Goal: Task Accomplishment & Management: Use online tool/utility

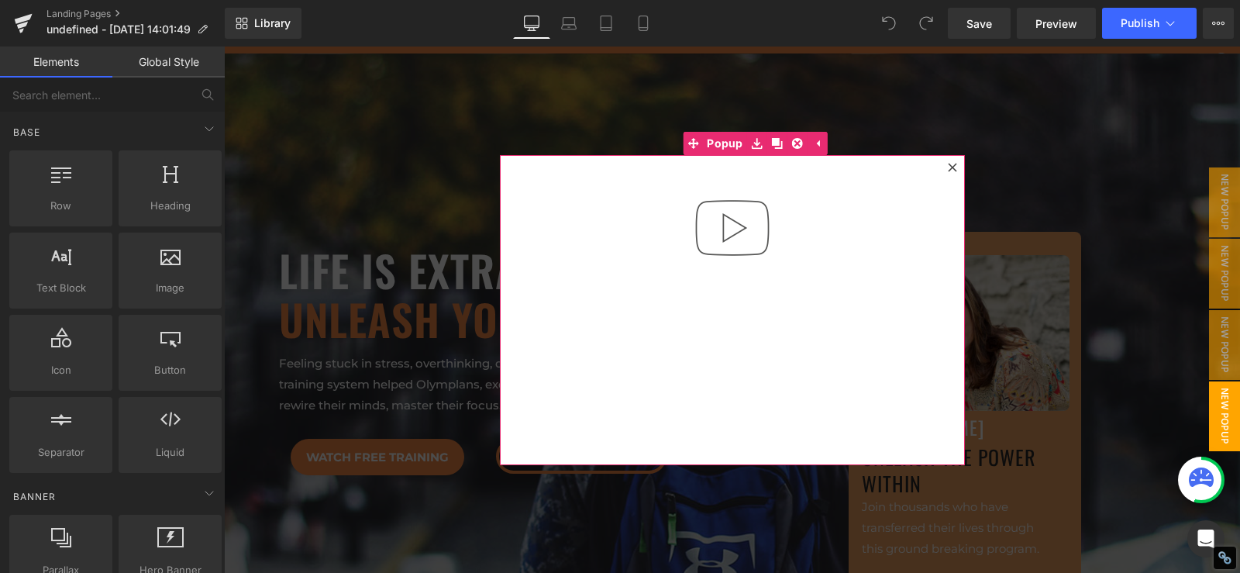
click at [948, 164] on icon at bounding box center [952, 167] width 9 height 9
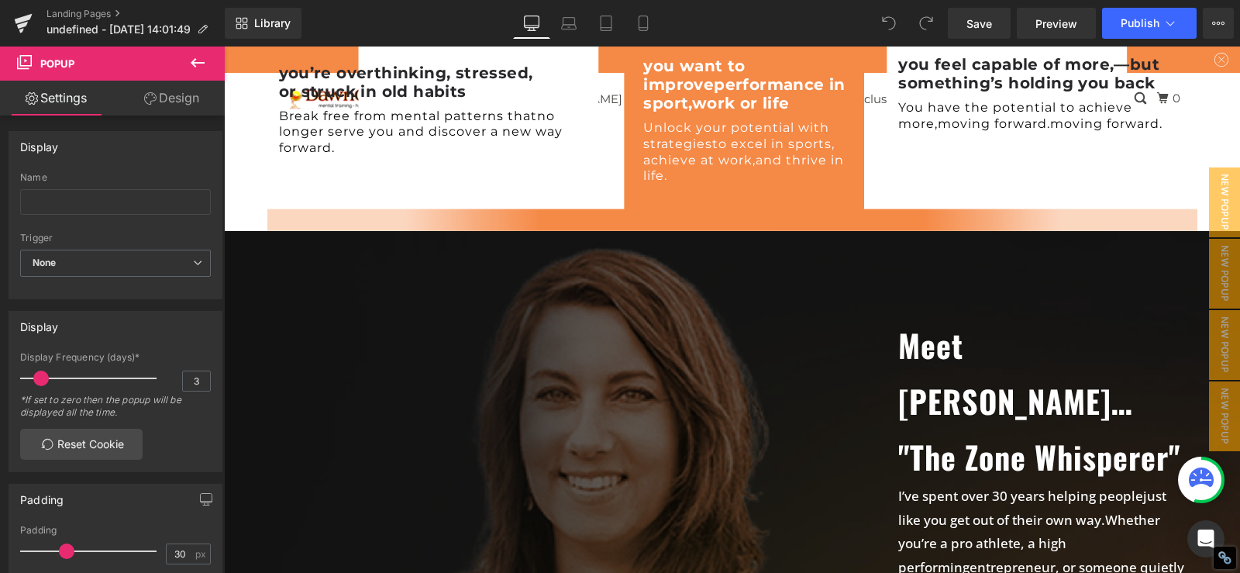
scroll to position [1768, 0]
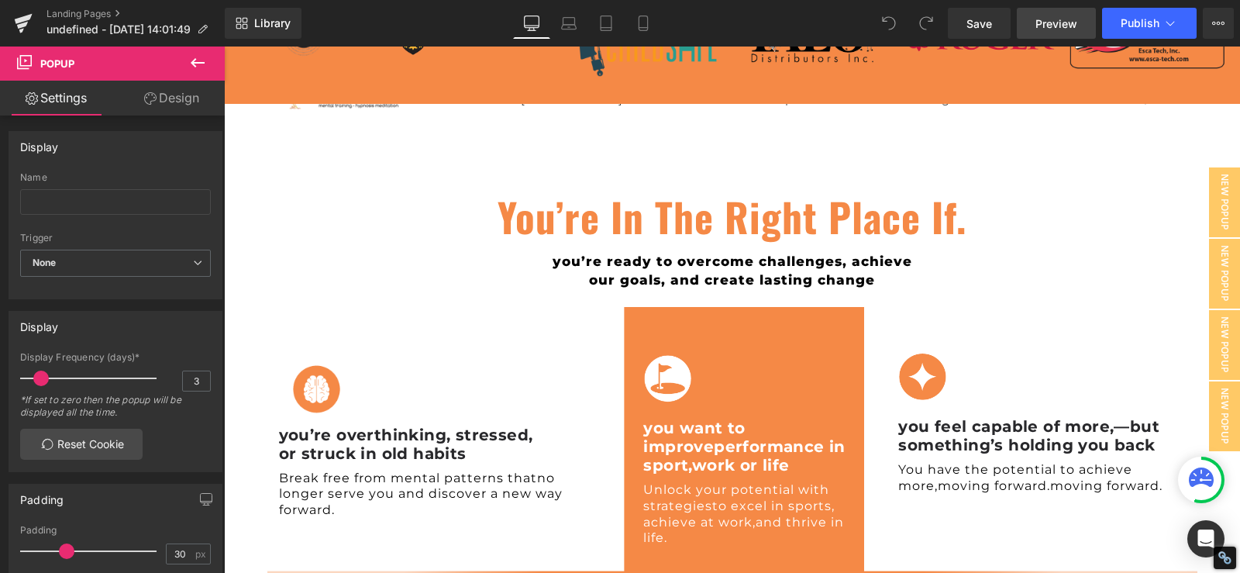
click at [1052, 26] on span "Preview" at bounding box center [1056, 24] width 42 height 16
click at [645, 24] on icon at bounding box center [644, 24] width 16 height 16
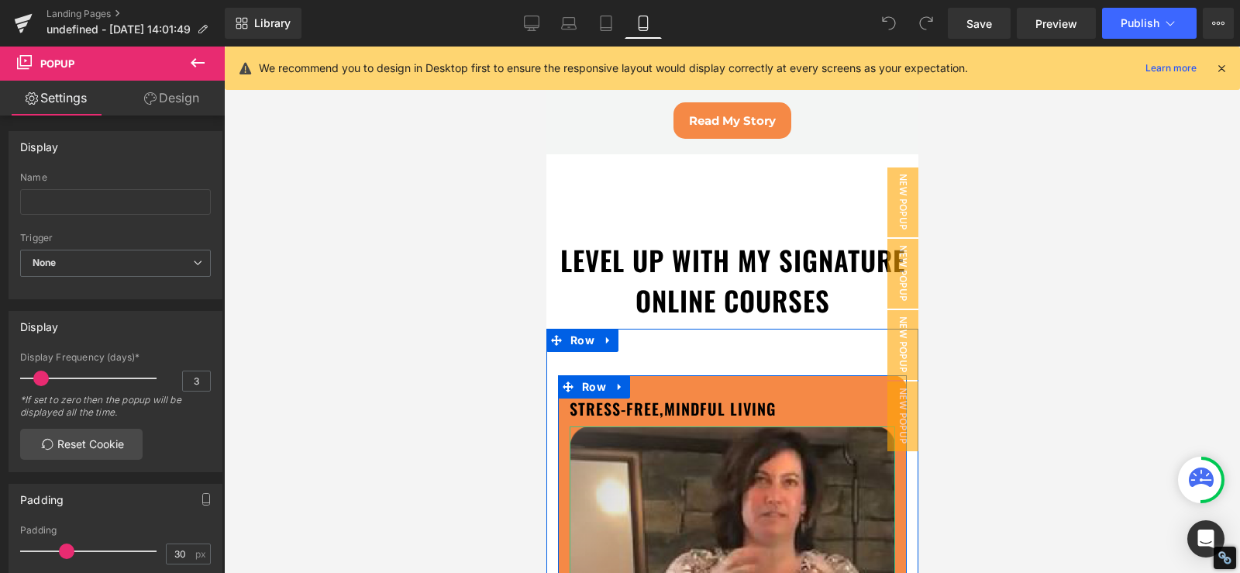
scroll to position [8319, 0]
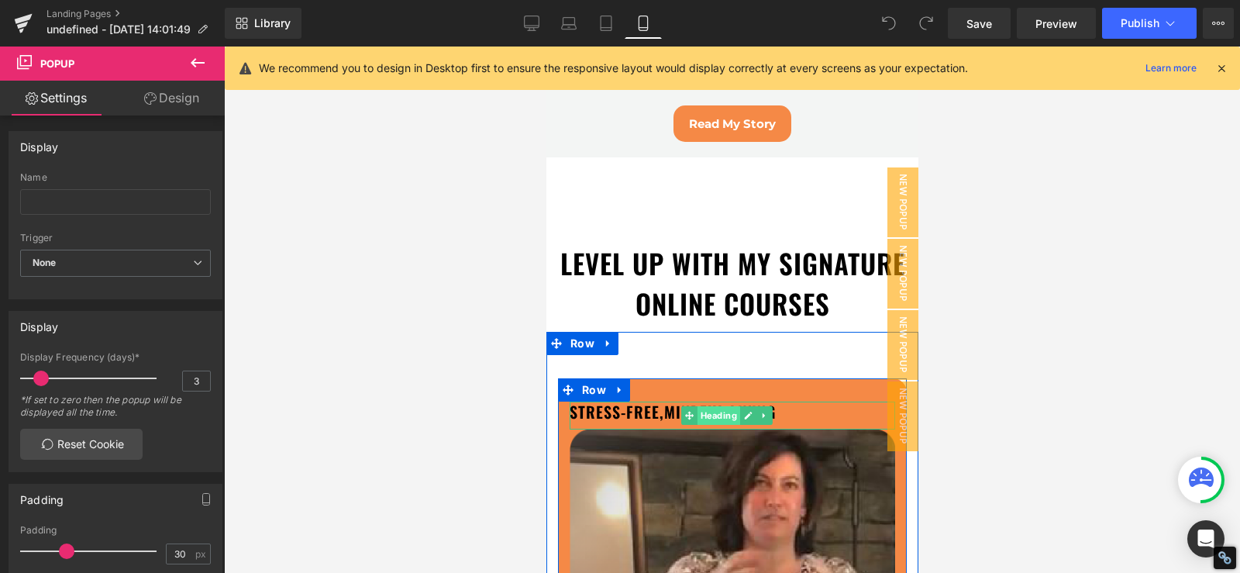
click at [721, 406] on span "Heading" at bounding box center [717, 415] width 43 height 19
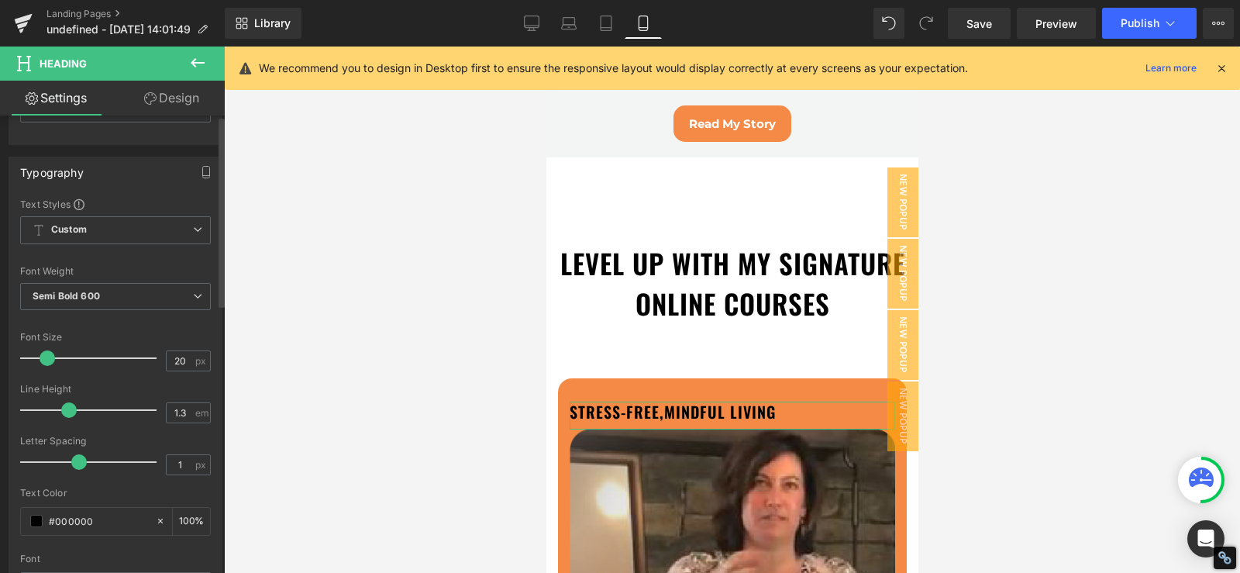
scroll to position [543, 0]
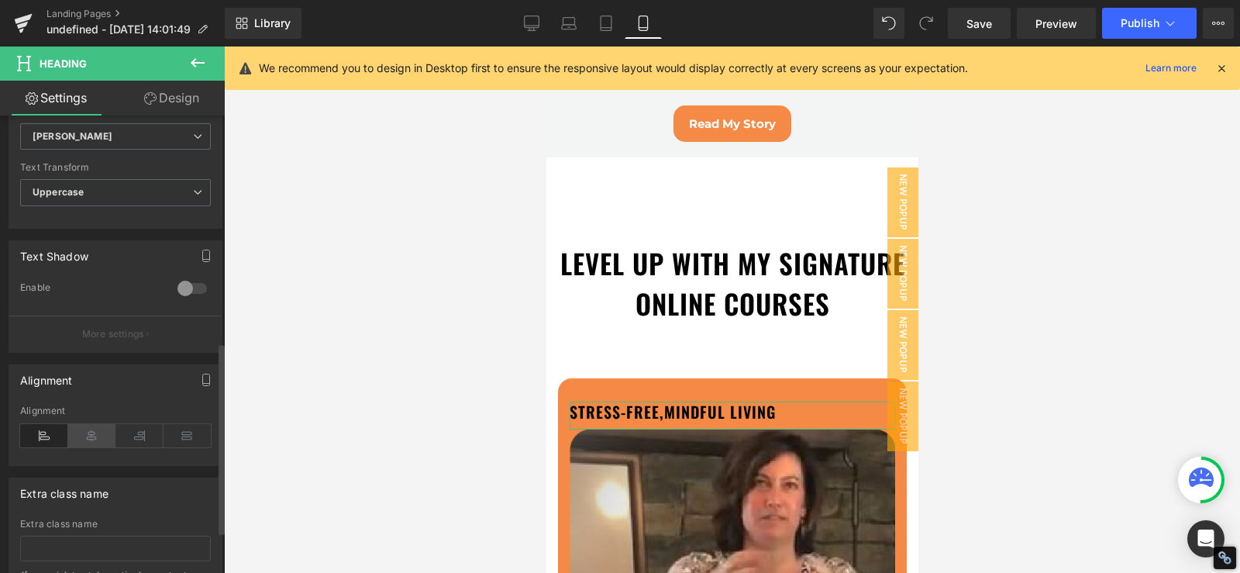
click at [93, 438] on icon at bounding box center [92, 435] width 48 height 23
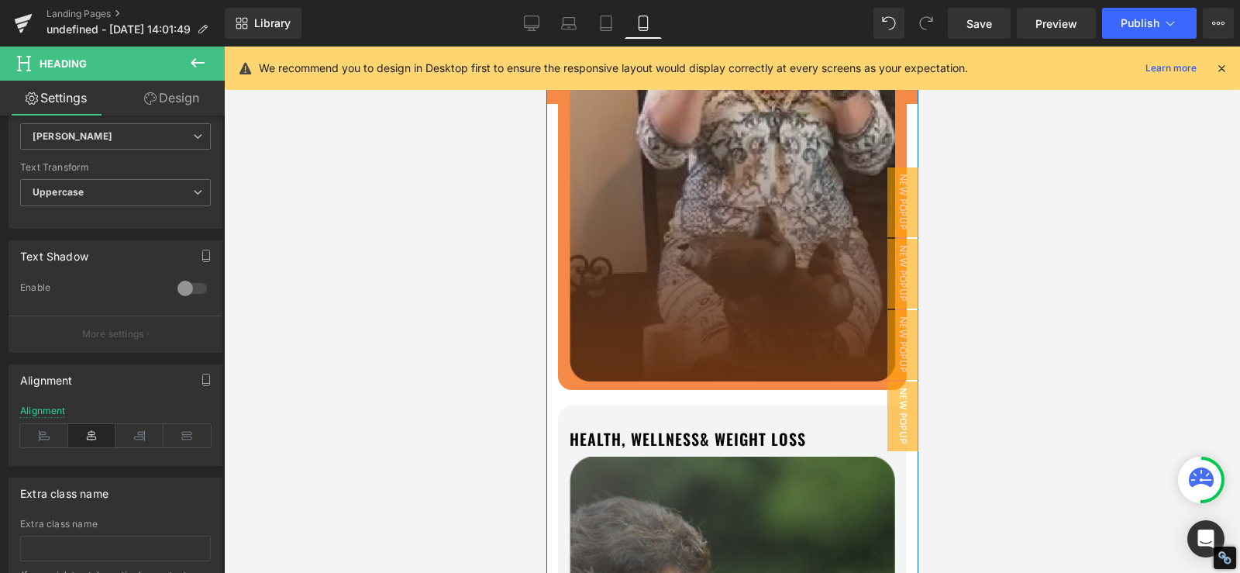
scroll to position [8862, 0]
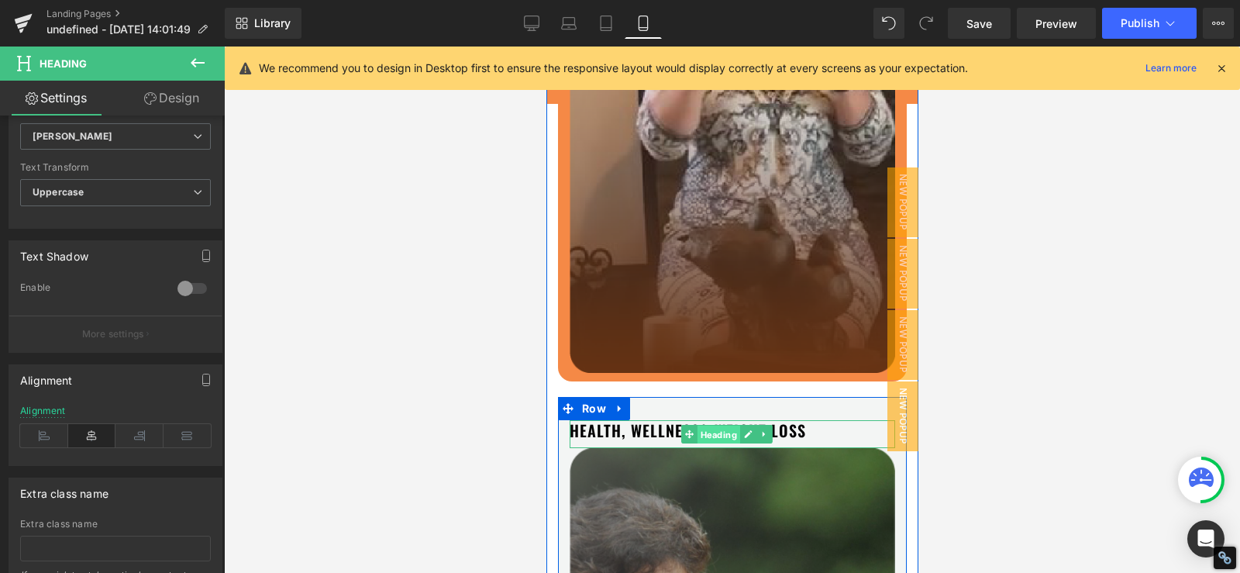
click at [732, 425] on span "Heading" at bounding box center [717, 434] width 43 height 19
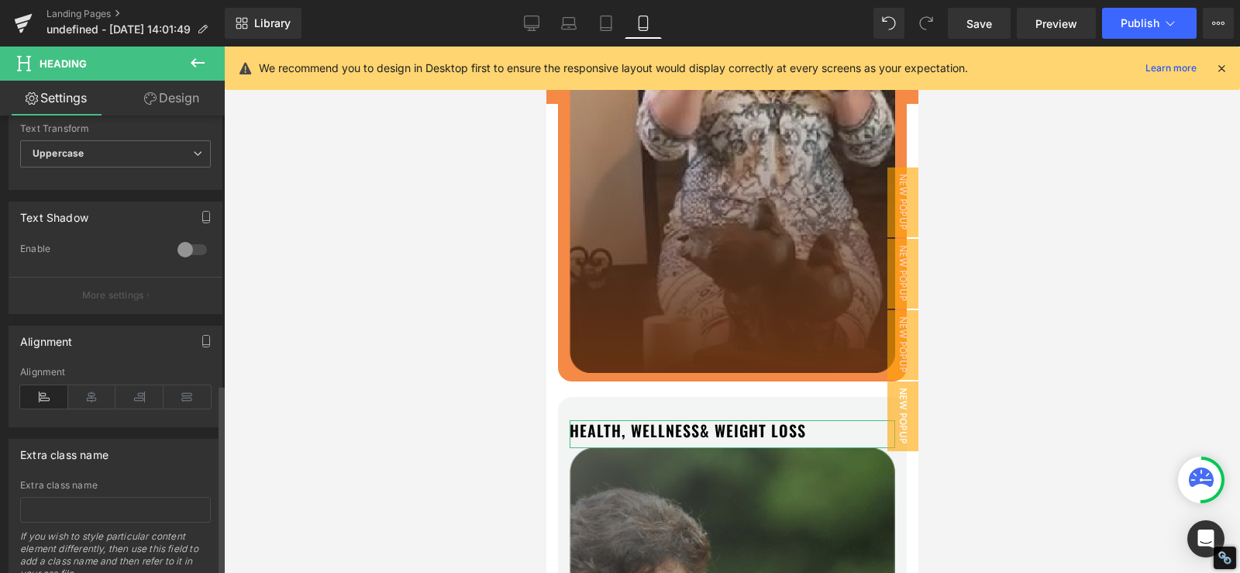
scroll to position [643, 0]
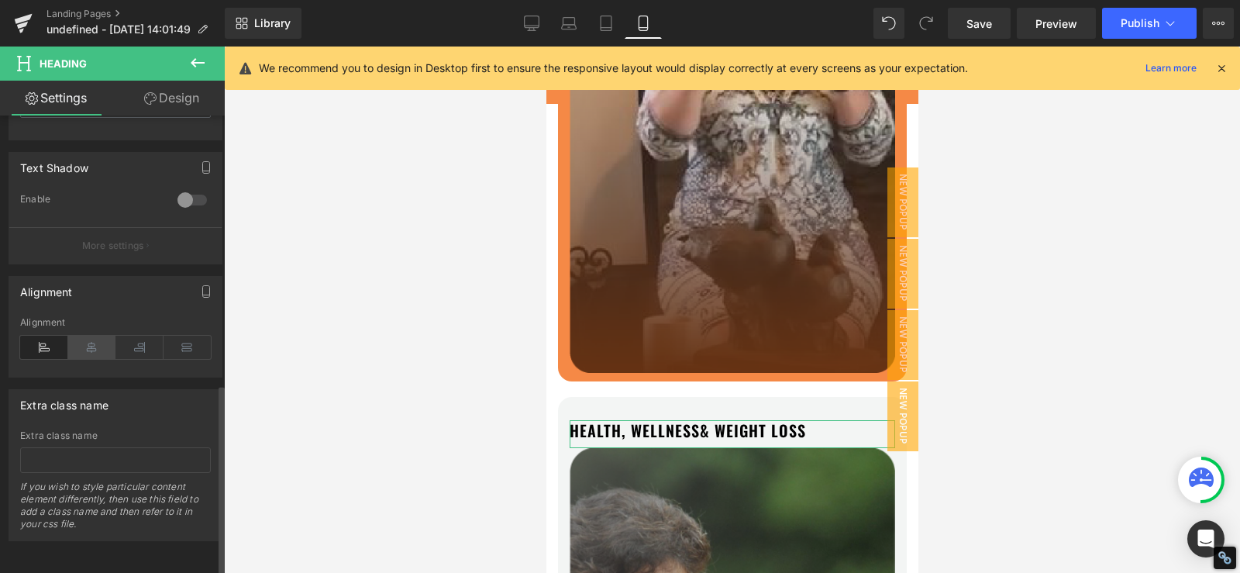
click at [105, 336] on icon at bounding box center [92, 347] width 48 height 23
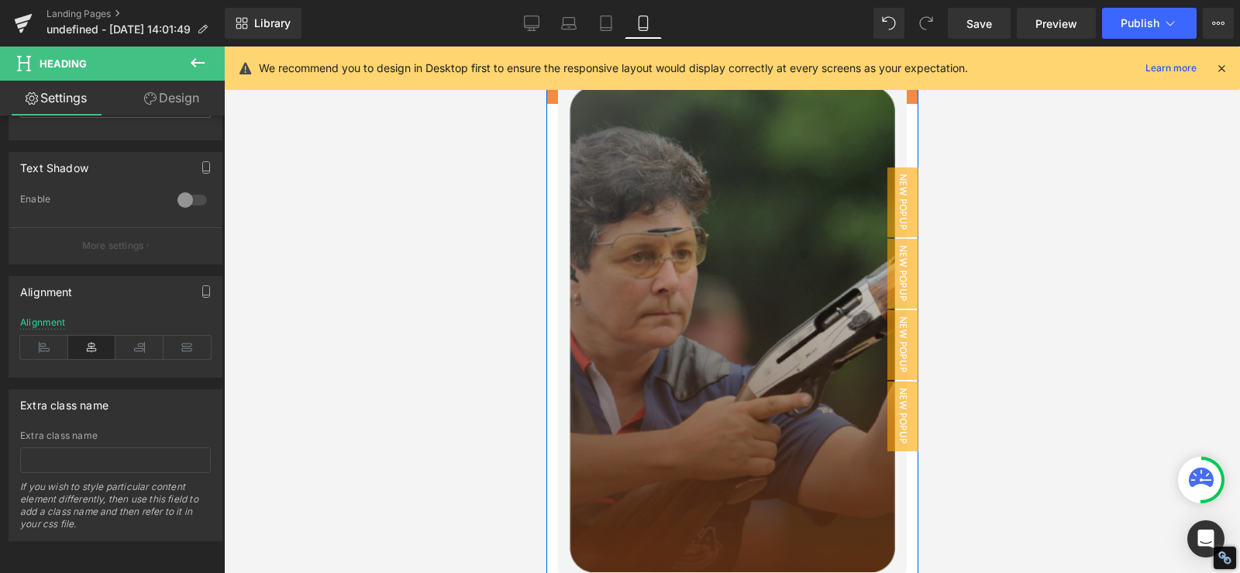
scroll to position [9585, 0]
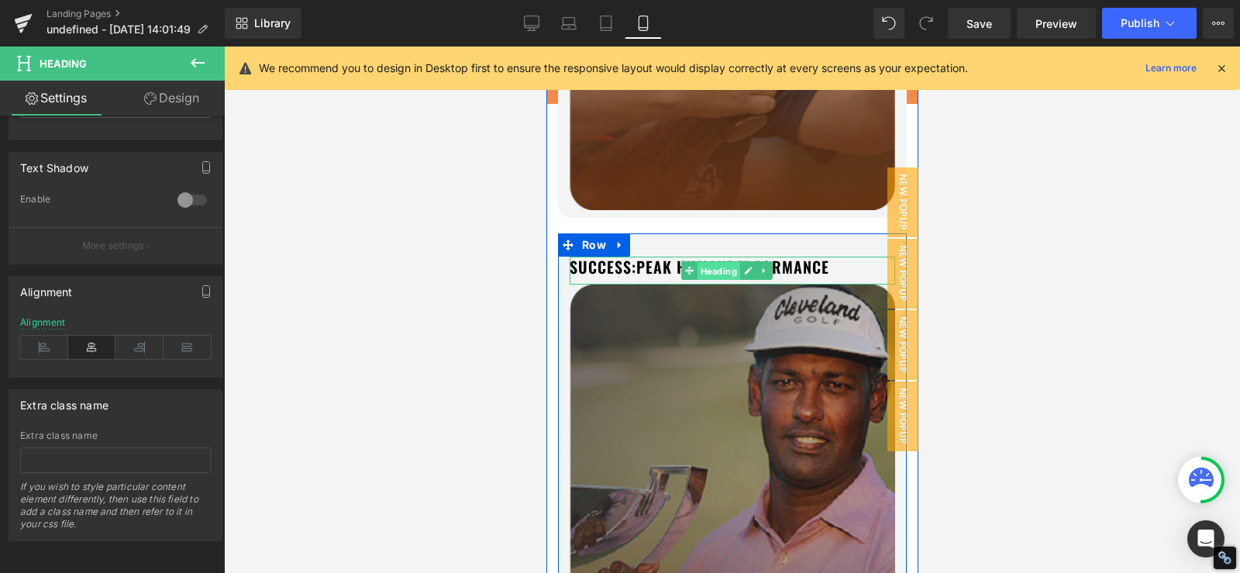
click at [720, 261] on span "Heading" at bounding box center [717, 270] width 43 height 19
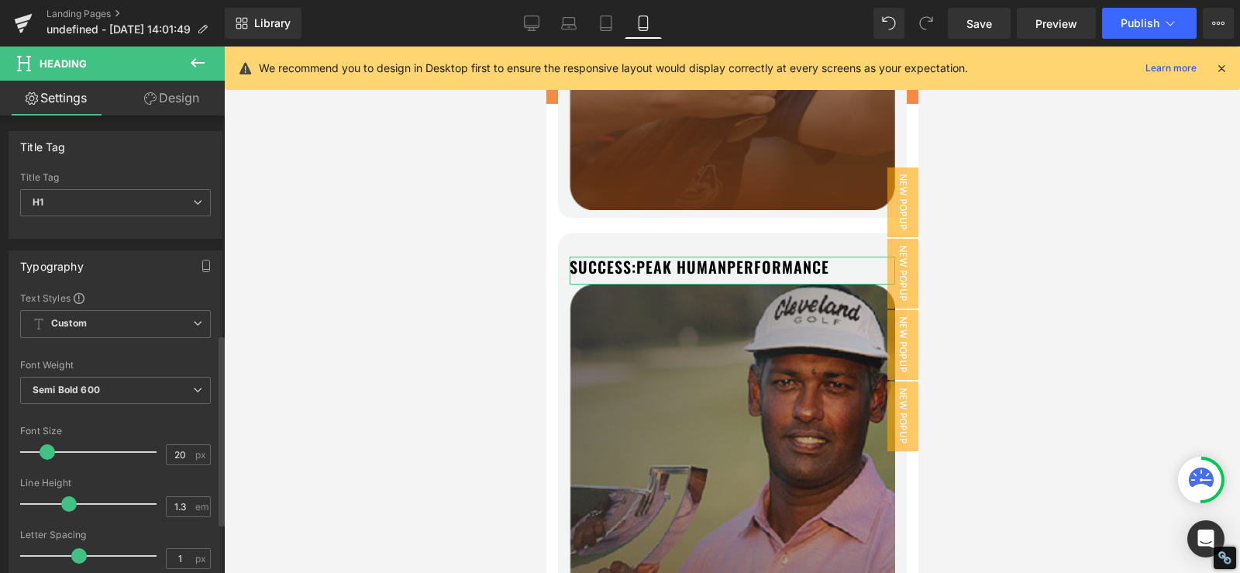
scroll to position [643, 0]
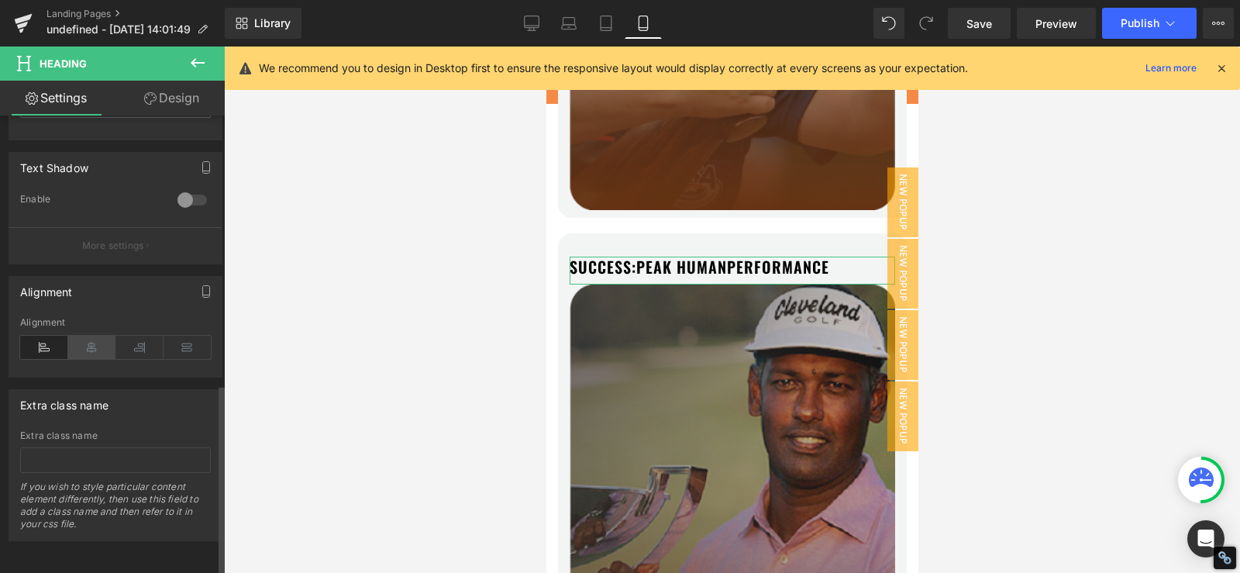
click at [102, 337] on icon at bounding box center [92, 347] width 48 height 23
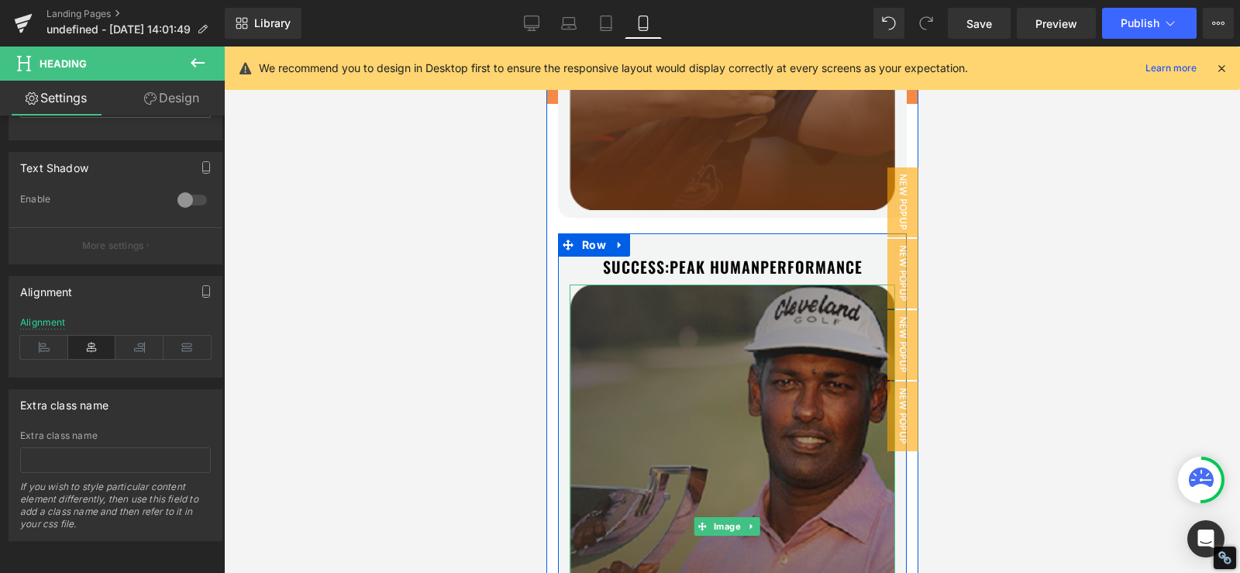
scroll to position [9947, 0]
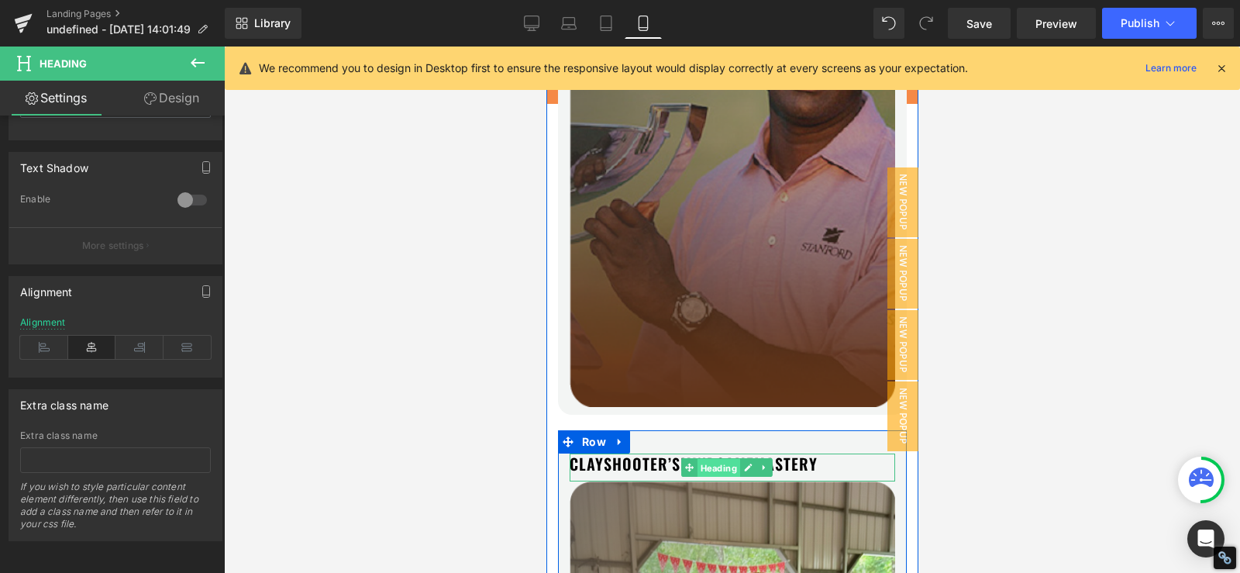
click at [722, 459] on span "Heading" at bounding box center [717, 468] width 43 height 19
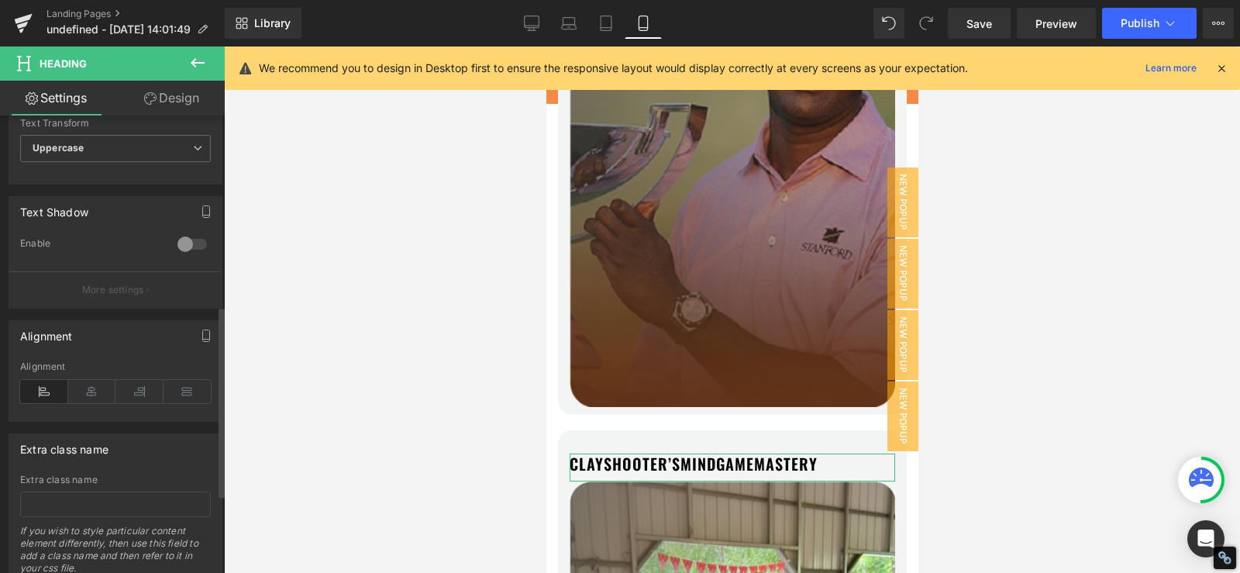
scroll to position [643, 0]
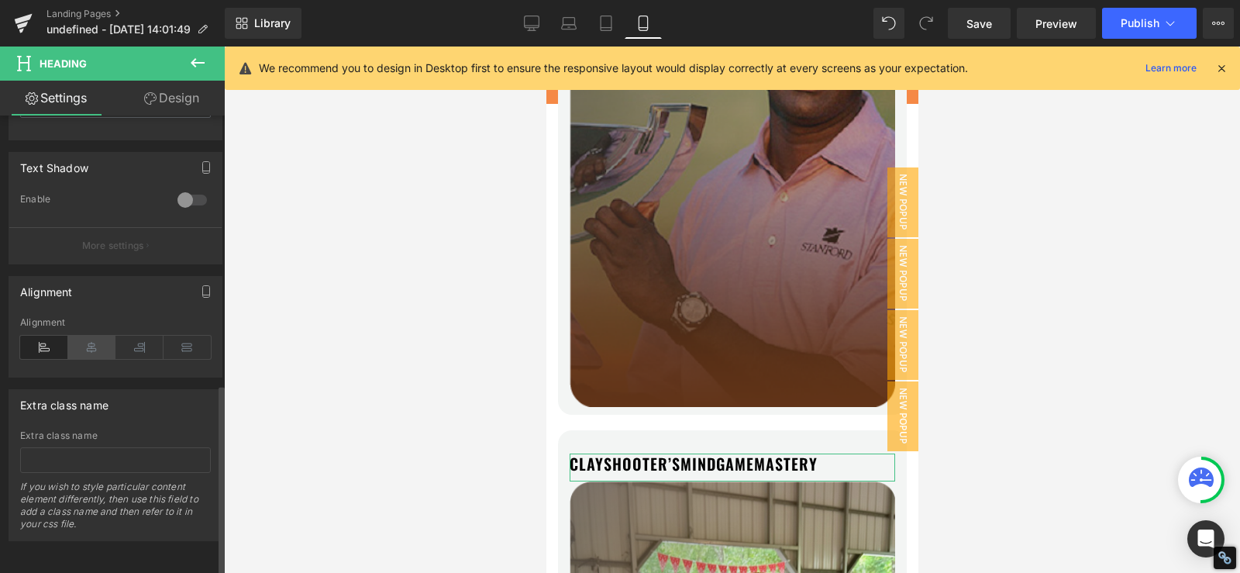
click at [95, 336] on icon at bounding box center [92, 347] width 48 height 23
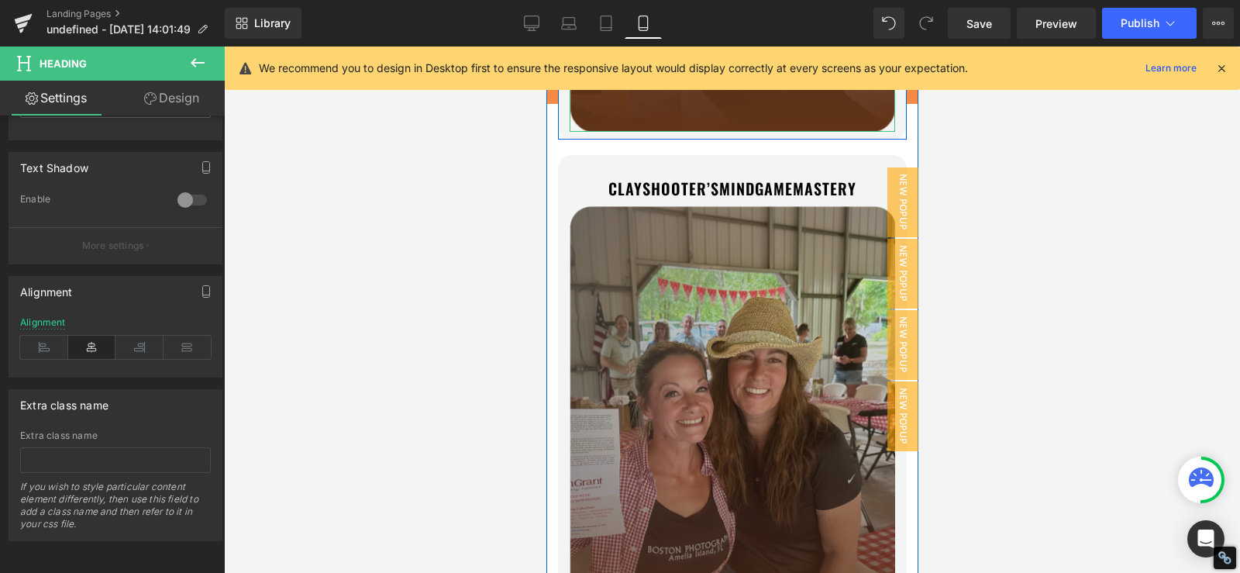
scroll to position [10489, 0]
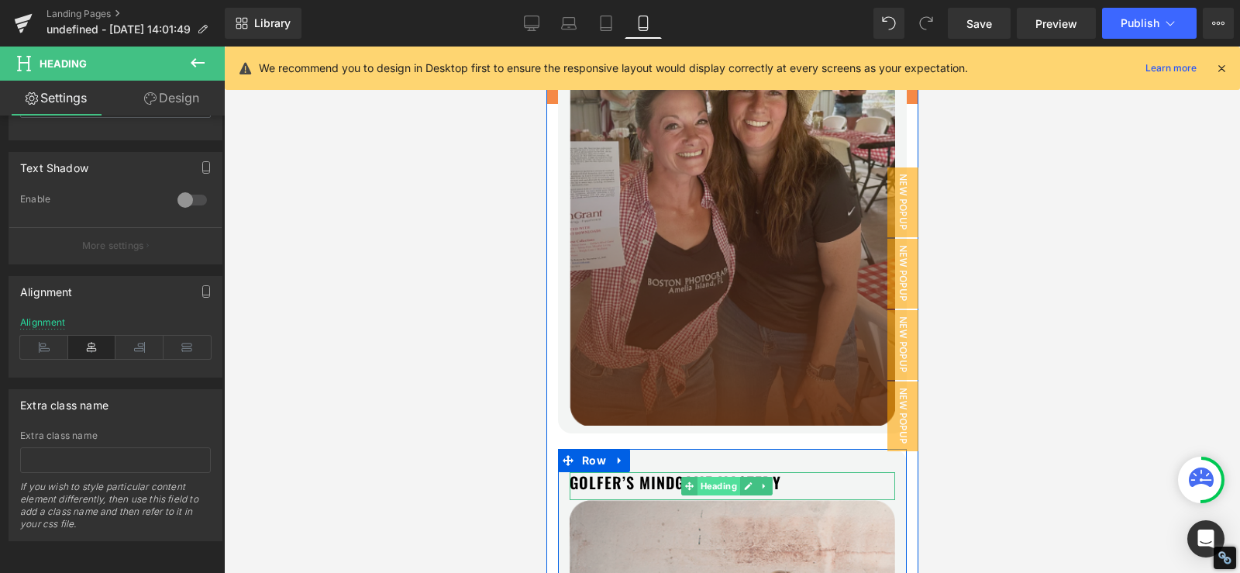
click at [717, 477] on span "Heading" at bounding box center [717, 486] width 43 height 19
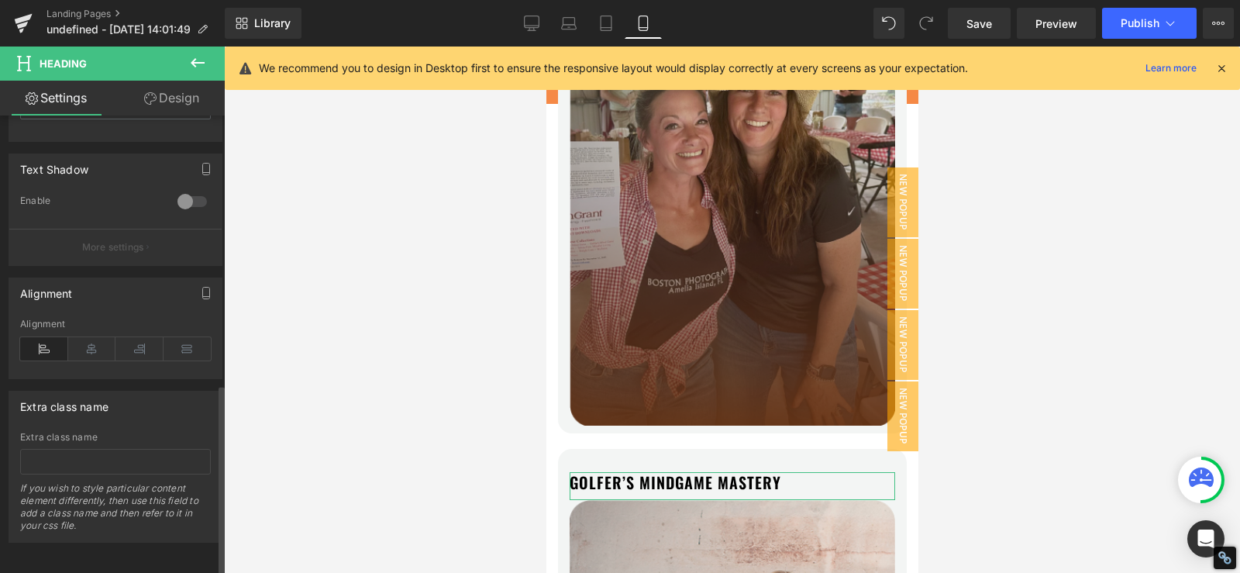
scroll to position [643, 0]
click at [91, 336] on icon at bounding box center [92, 347] width 48 height 23
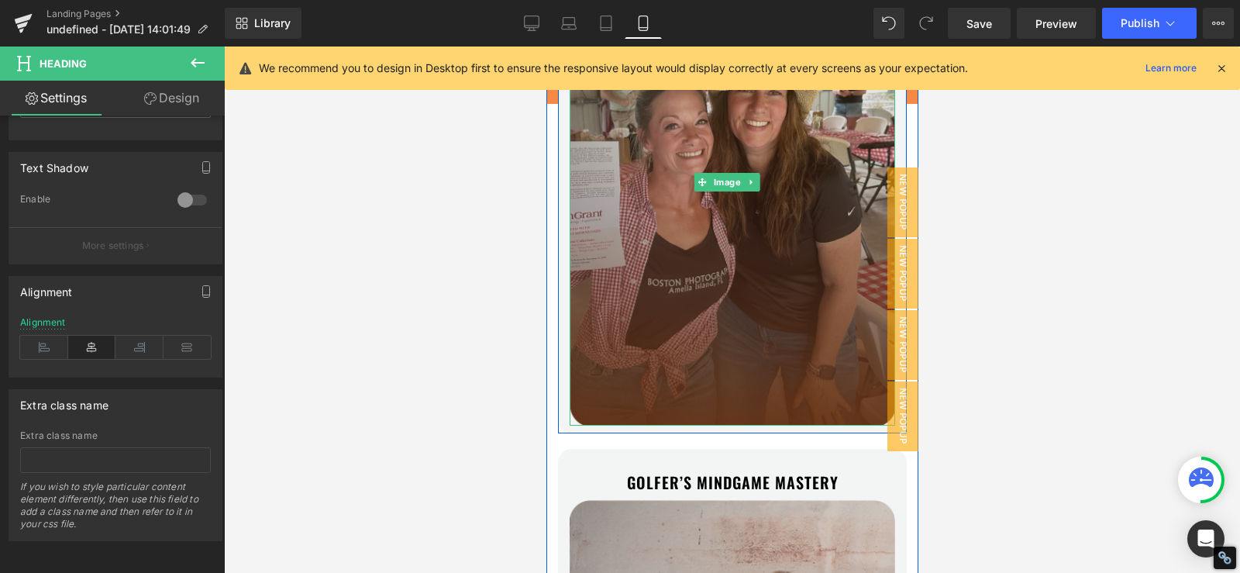
scroll to position [11032, 0]
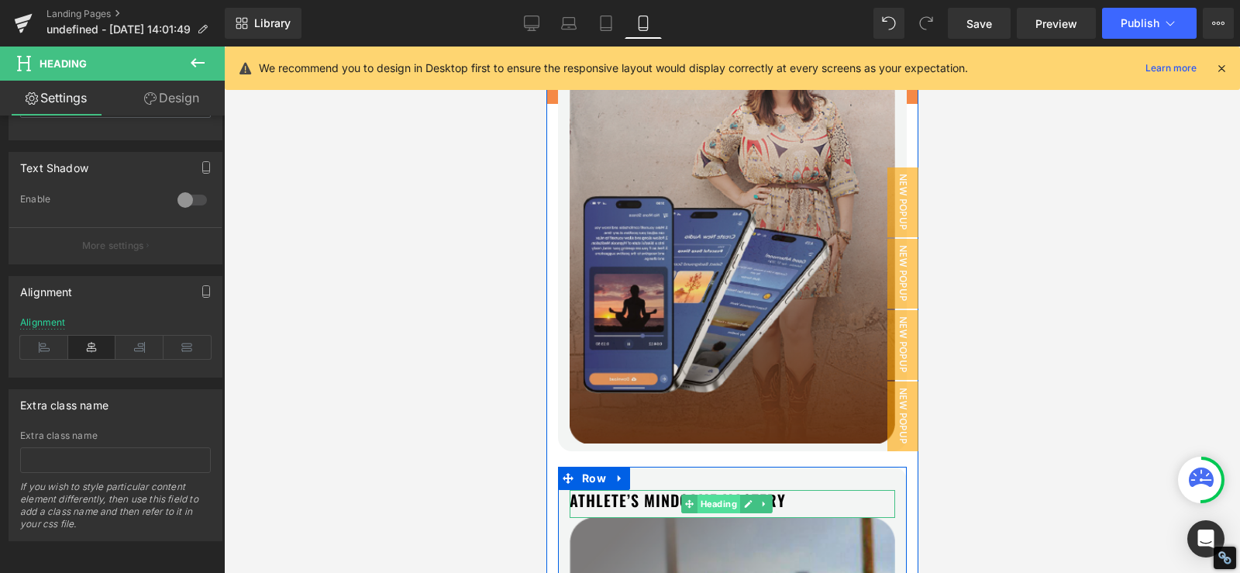
click at [718, 494] on span "Heading" at bounding box center [717, 503] width 43 height 19
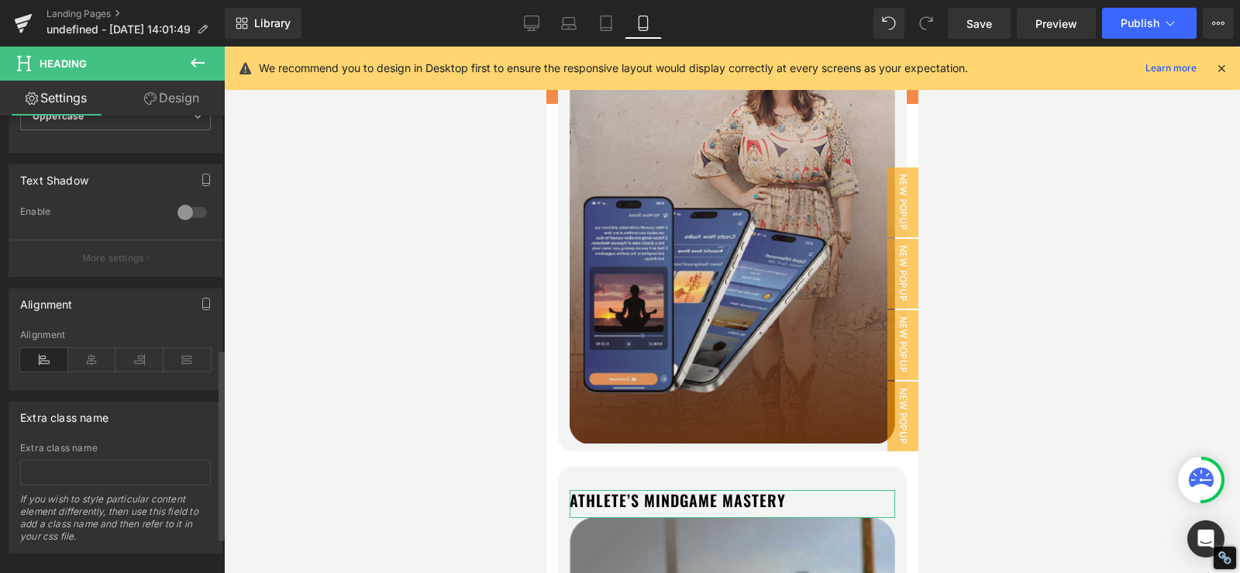
scroll to position [643, 0]
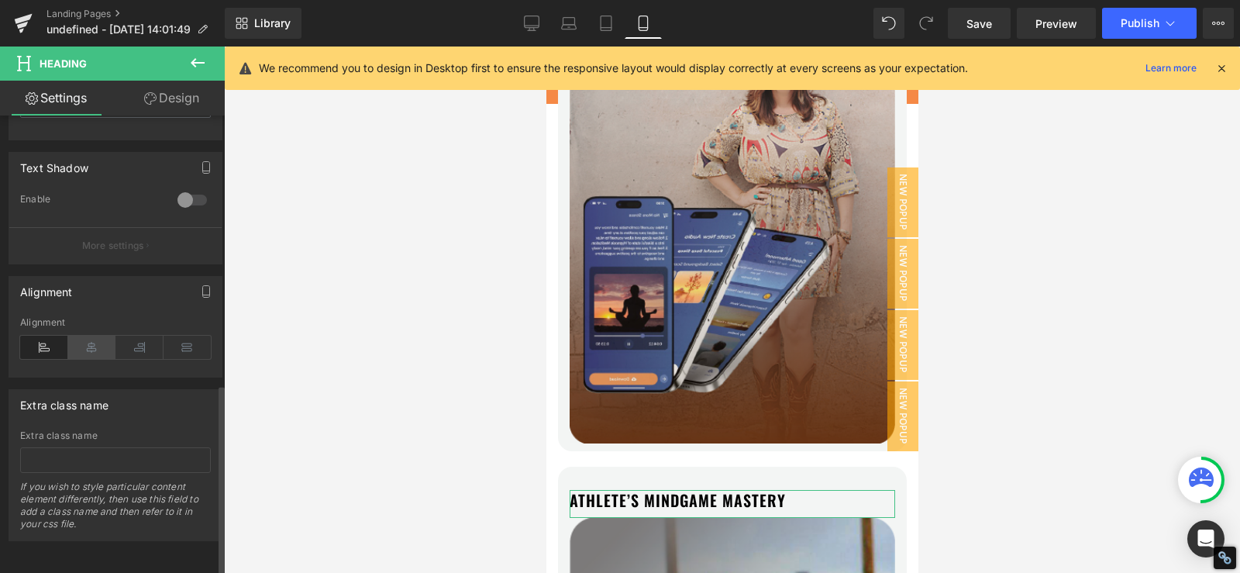
click at [78, 336] on icon at bounding box center [92, 347] width 48 height 23
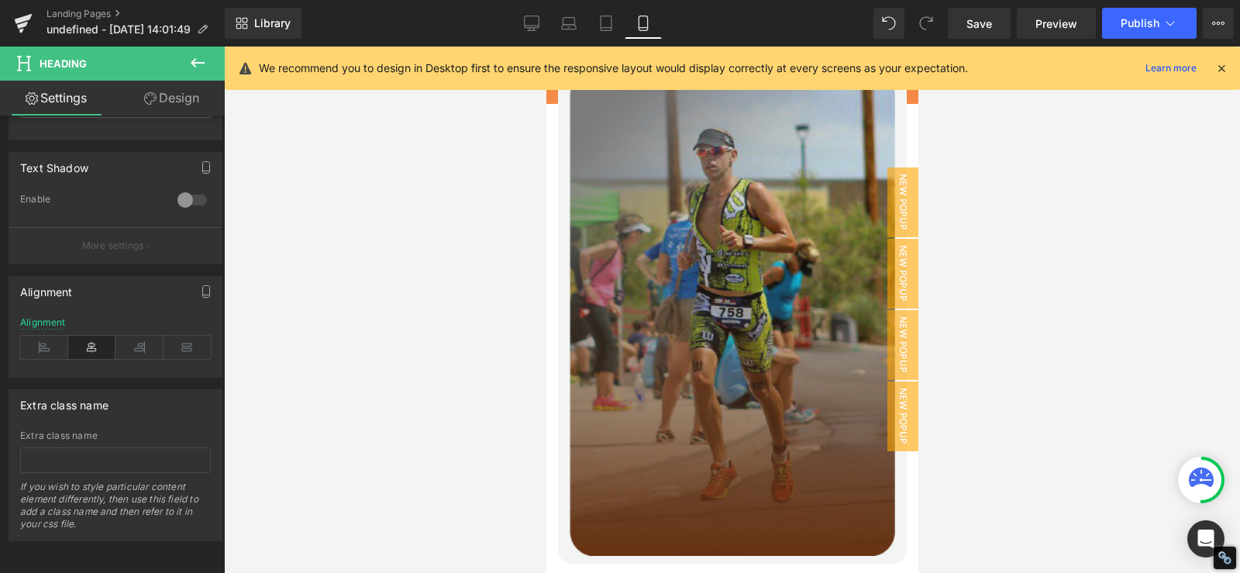
scroll to position [11574, 0]
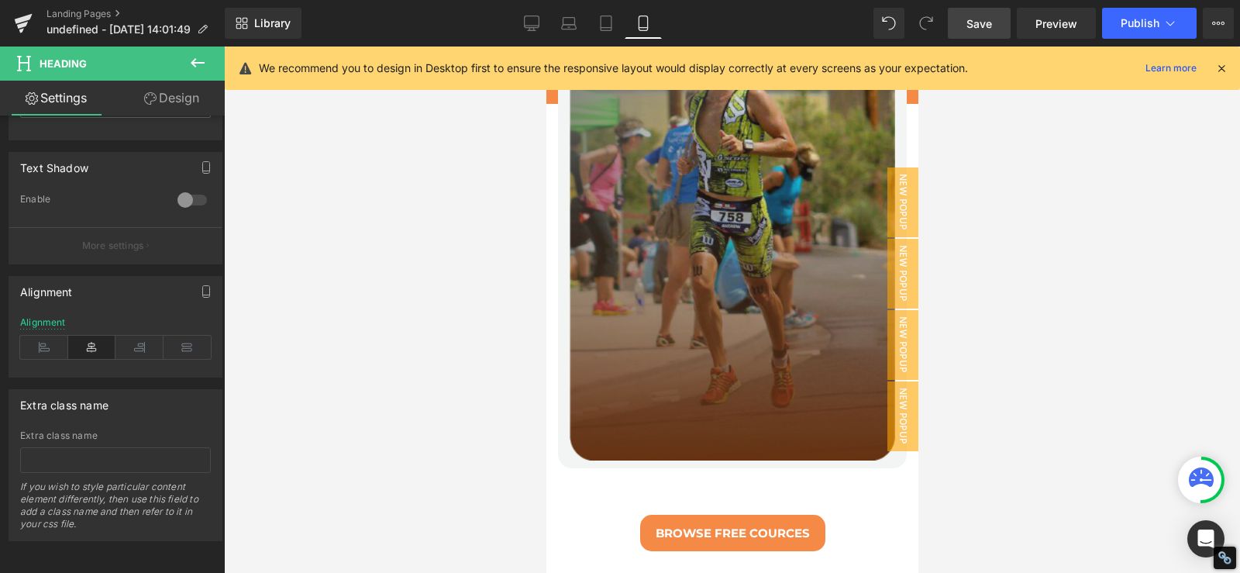
drag, startPoint x: 973, startPoint y: 30, endPoint x: 277, endPoint y: 105, distance: 700.0
click at [973, 30] on span "Save" at bounding box center [979, 24] width 26 height 16
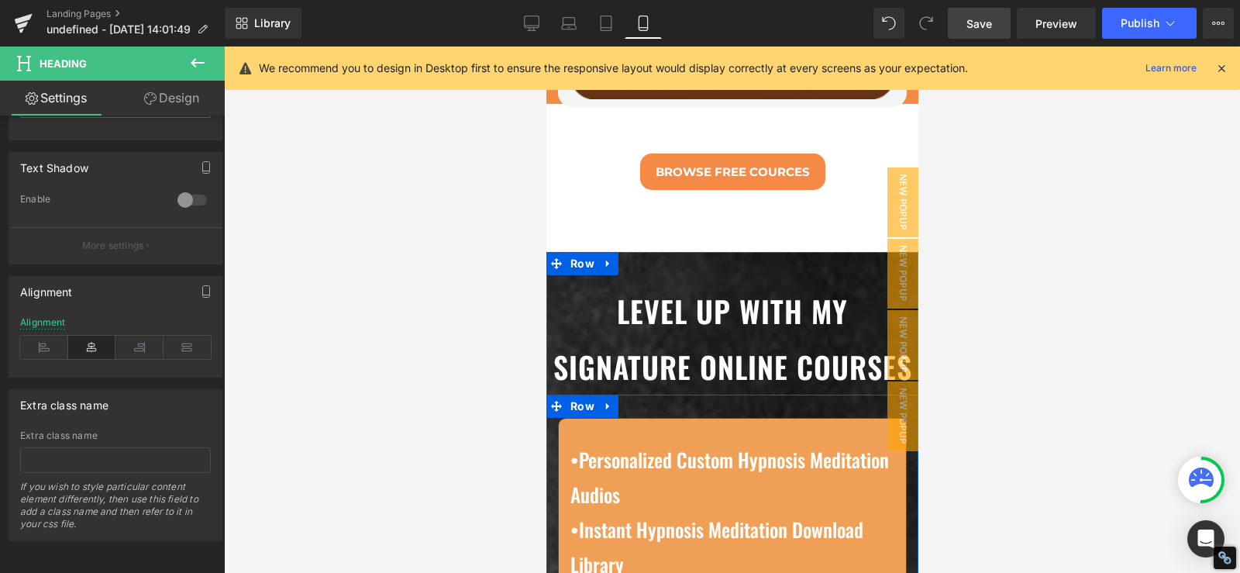
scroll to position [12298, 0]
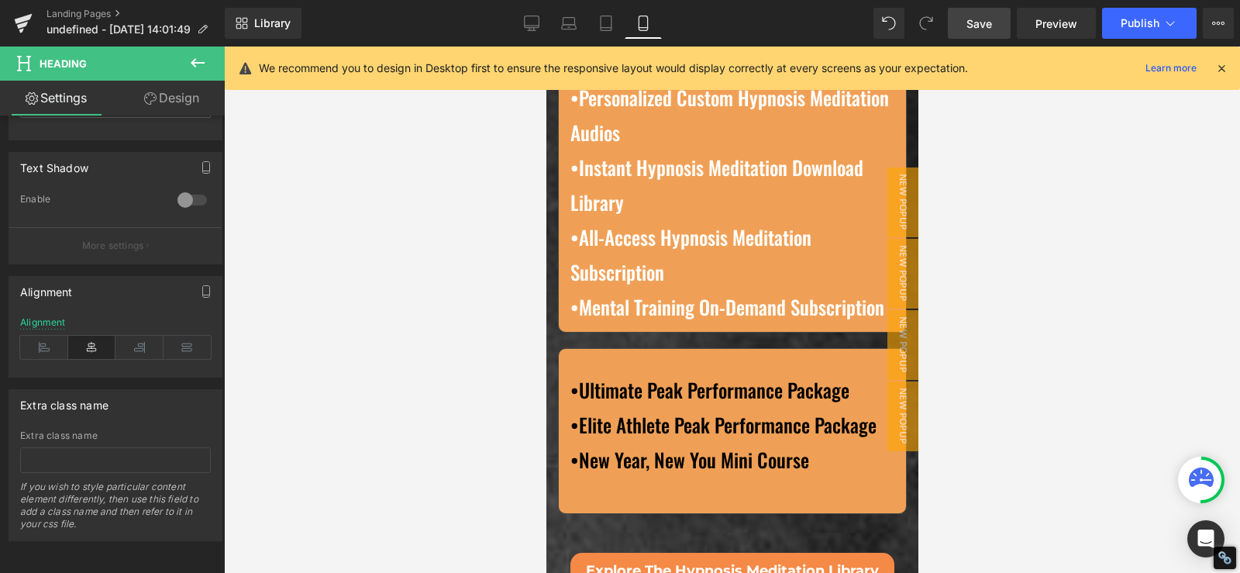
click at [994, 13] on link "Save" at bounding box center [979, 23] width 63 height 31
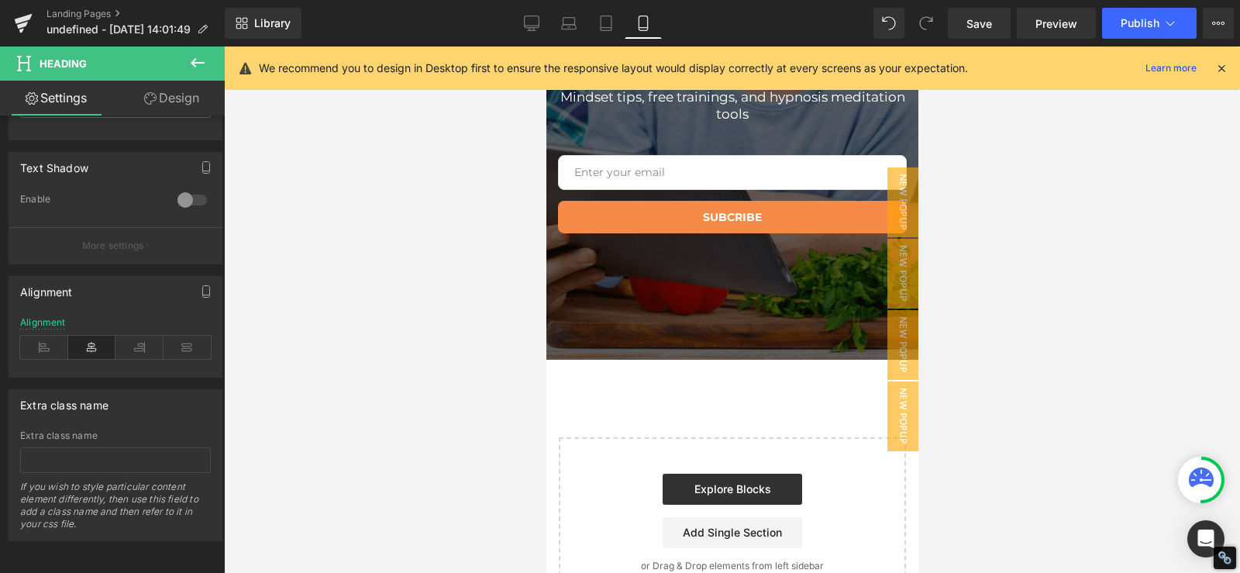
scroll to position [17878, 0]
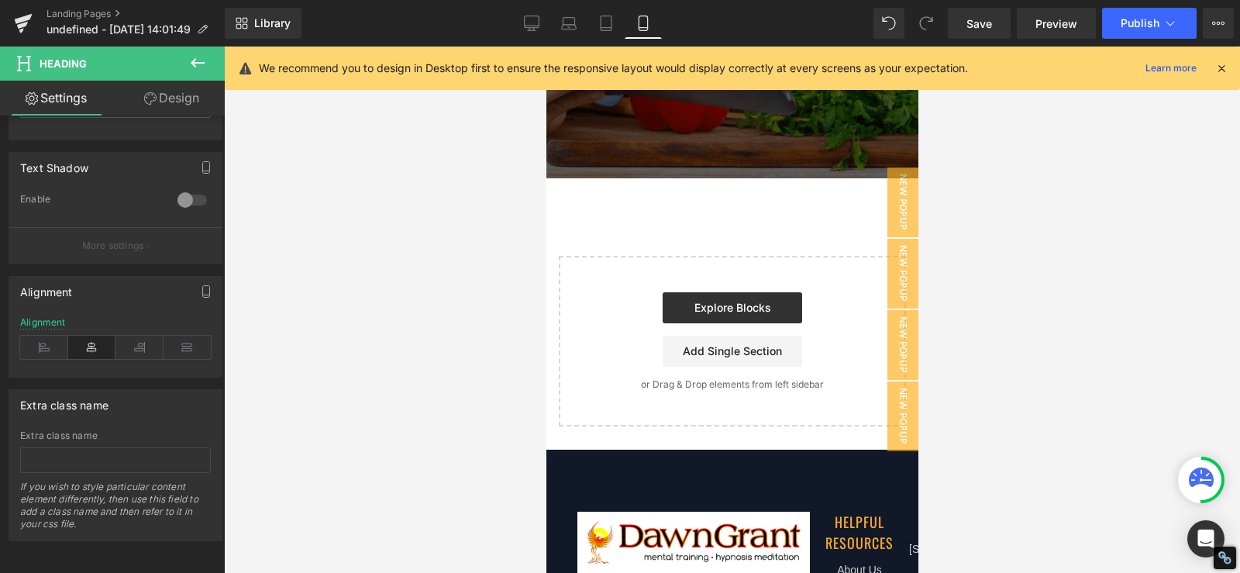
click at [1194, 470] on icon at bounding box center [1201, 476] width 25 height 19
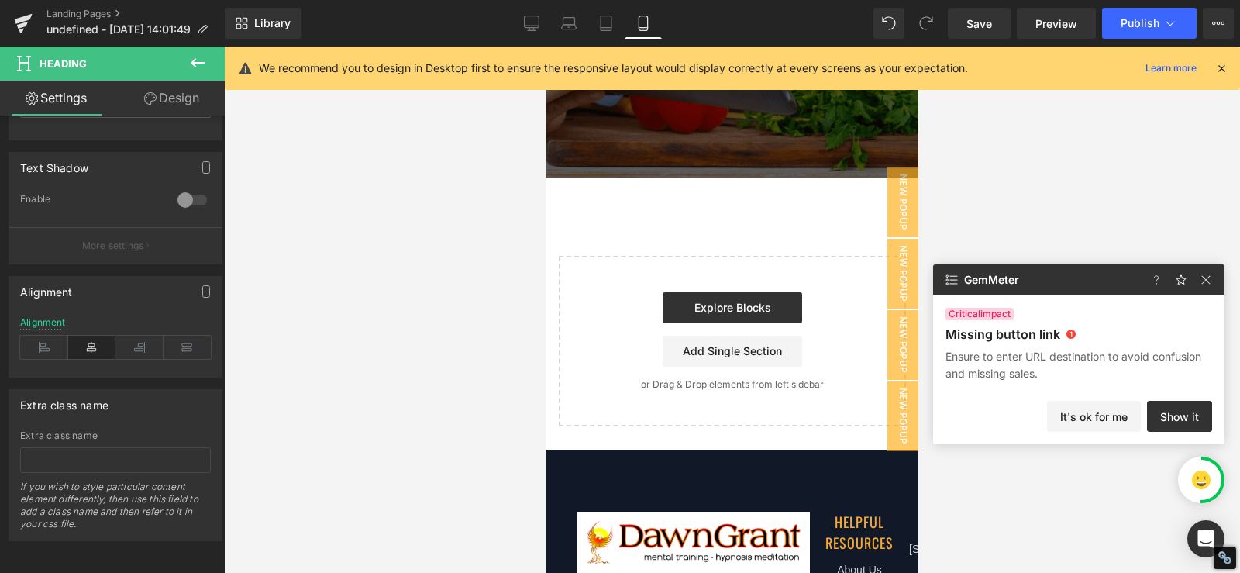
click at [980, 332] on p "Missing button link" at bounding box center [1003, 334] width 115 height 16
click at [1209, 282] on img at bounding box center [1206, 279] width 19 height 19
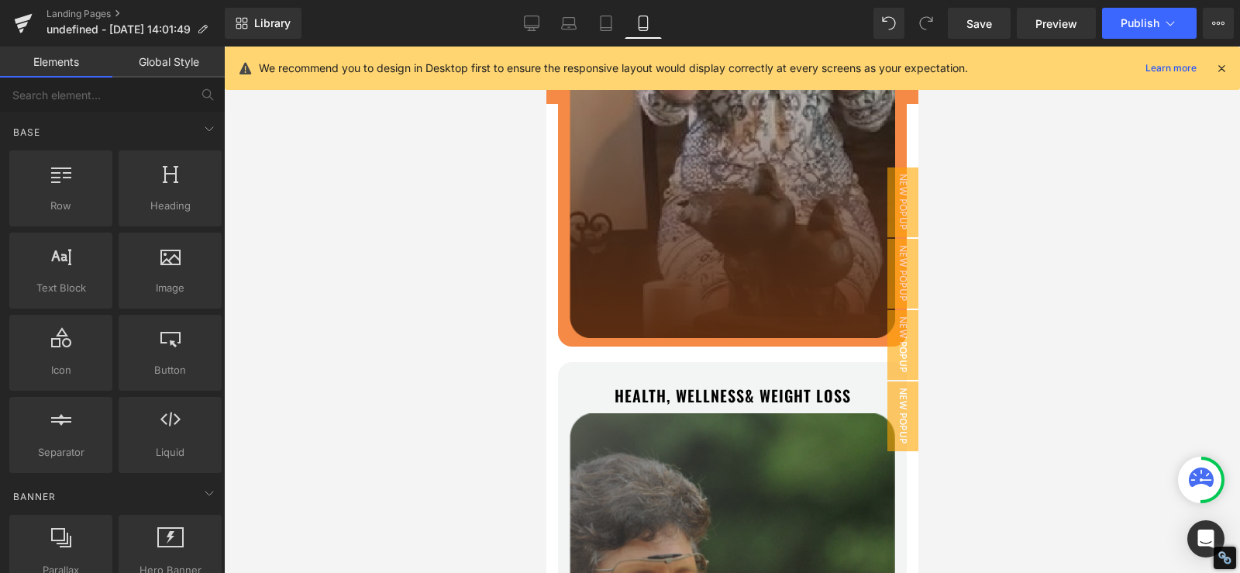
scroll to position [8835, 0]
